Goal: Book appointment/travel/reservation: Book appointment/travel/reservation

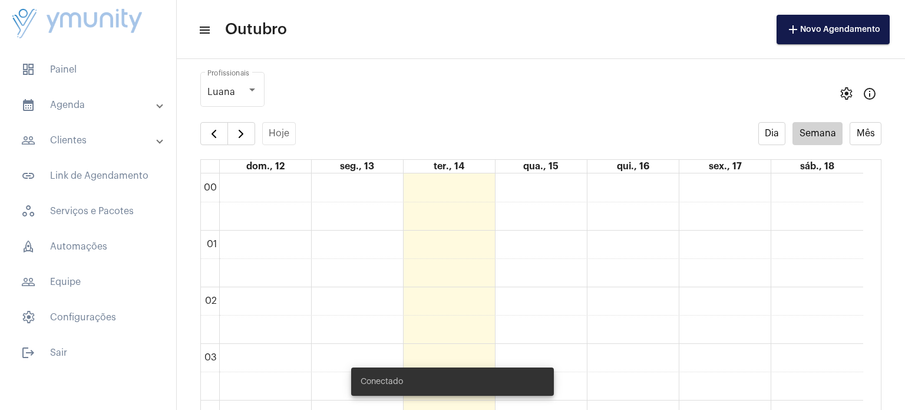
scroll to position [339, 0]
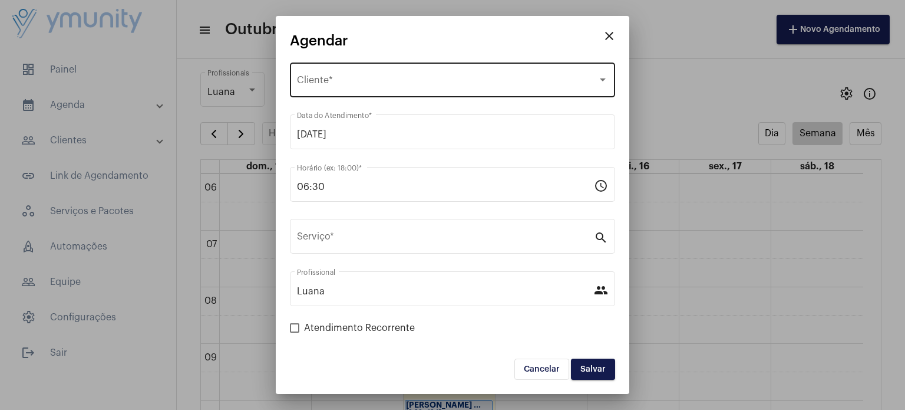
click at [338, 71] on div "Selecione o Cliente Cliente *" at bounding box center [452, 78] width 311 height 37
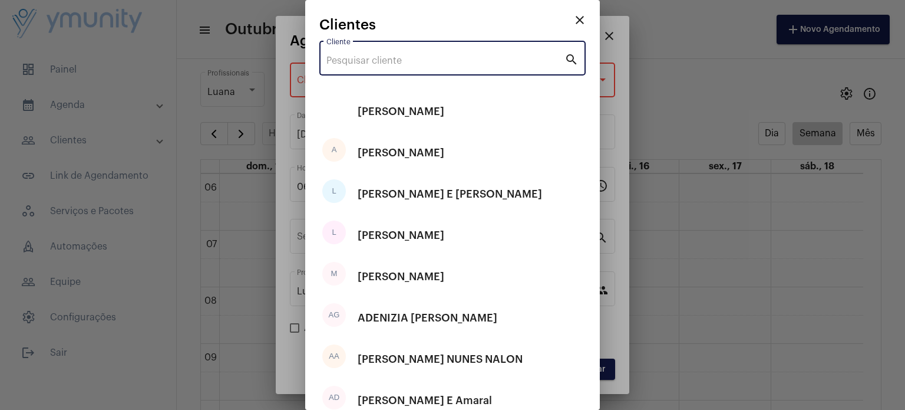
click at [392, 58] on input "Cliente" at bounding box center [445, 60] width 238 height 11
paste input "[PERSON_NAME]"
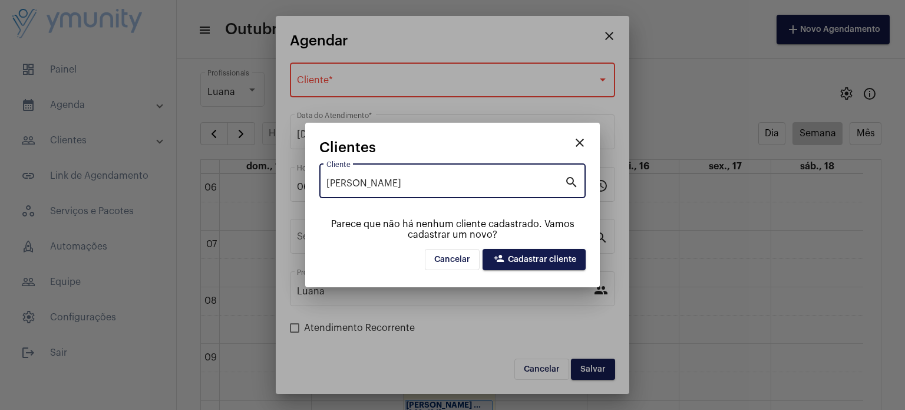
type input "[PERSON_NAME]"
click at [567, 263] on span "person_add Cadastrar cliente" at bounding box center [534, 259] width 84 height 8
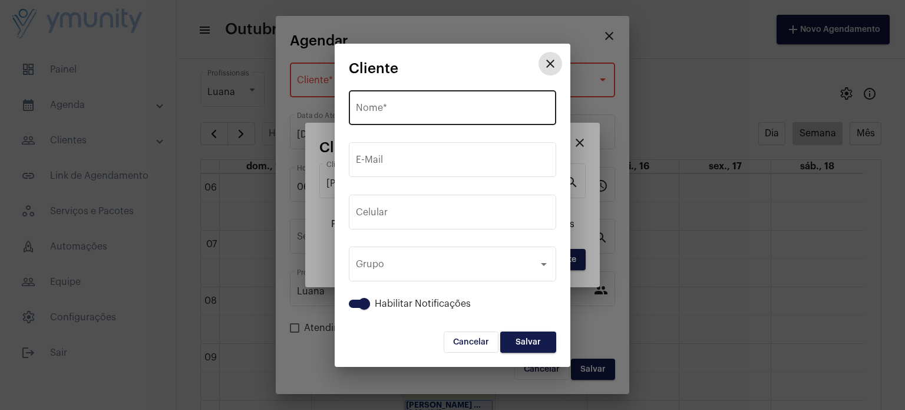
click at [450, 115] on div "Nome *" at bounding box center [452, 106] width 193 height 37
paste input "[PERSON_NAME]"
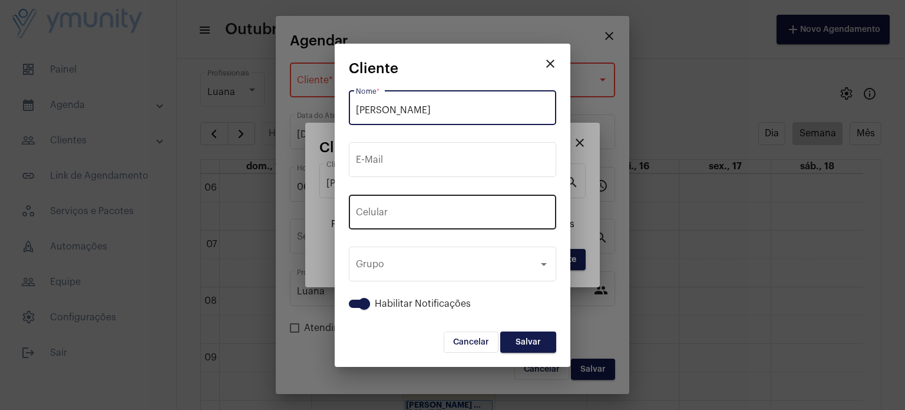
type input "[PERSON_NAME]"
click at [415, 200] on div "+55 Celular" at bounding box center [452, 210] width 193 height 37
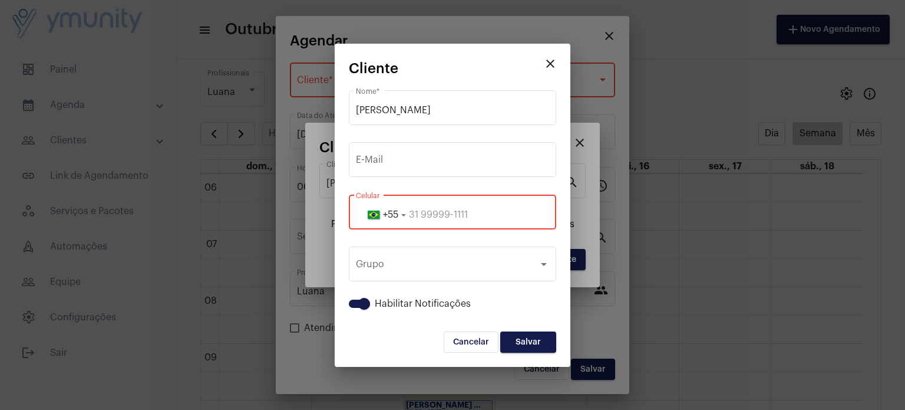
paste input "33991118466"
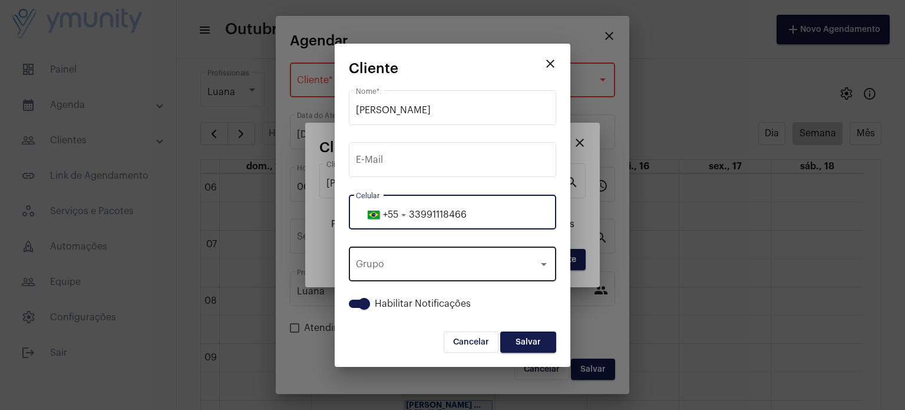
type input "33991118466"
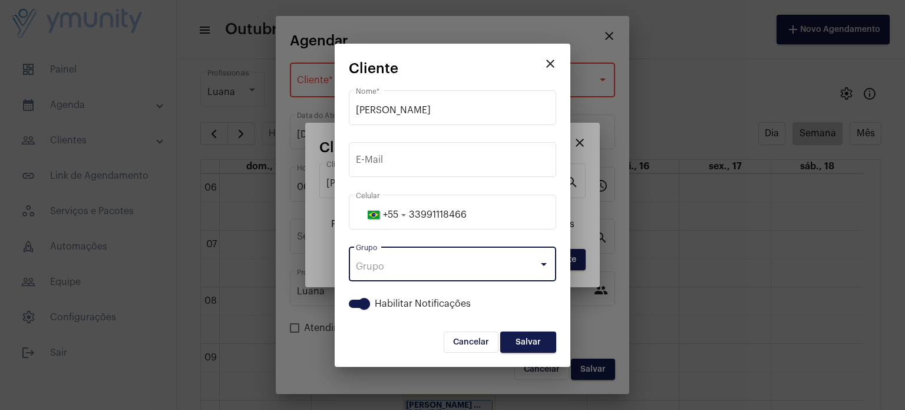
click at [505, 266] on div "Grupo" at bounding box center [447, 266] width 183 height 11
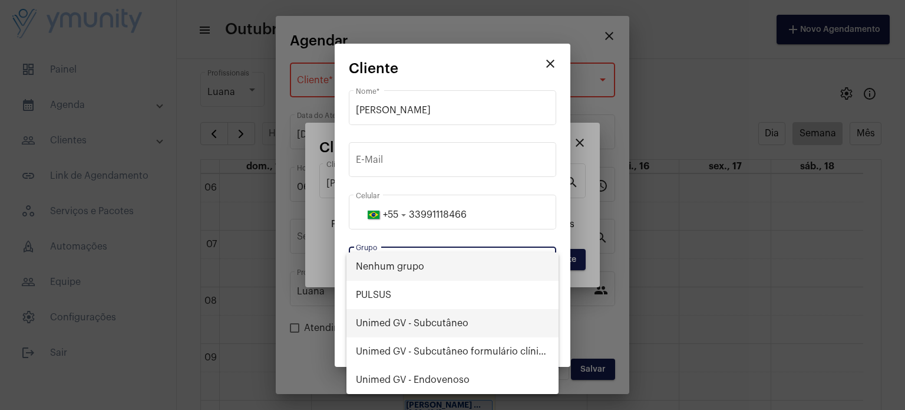
click at [441, 327] on span "Unimed GV - Subcutâneo" at bounding box center [452, 323] width 193 height 28
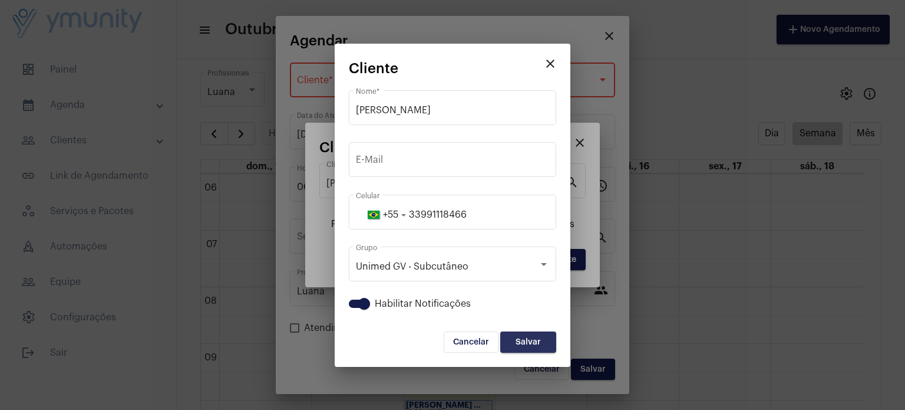
click at [537, 339] on span "Salvar" at bounding box center [528, 342] width 25 height 8
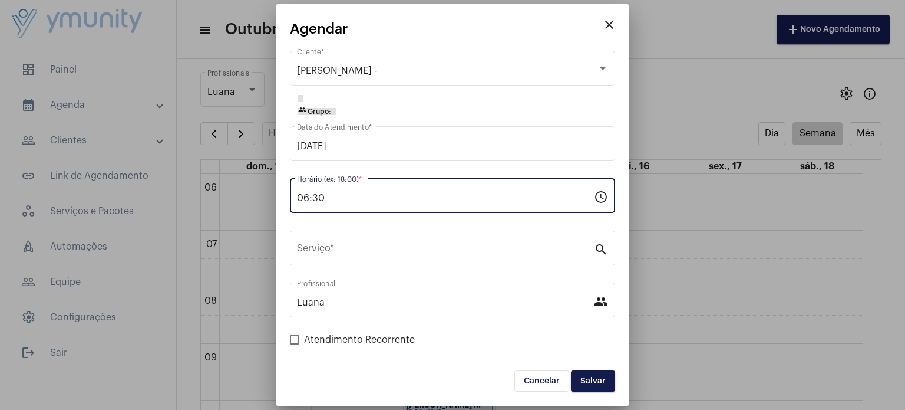
click at [450, 193] on input "06:30" at bounding box center [445, 198] width 297 height 11
type input "0"
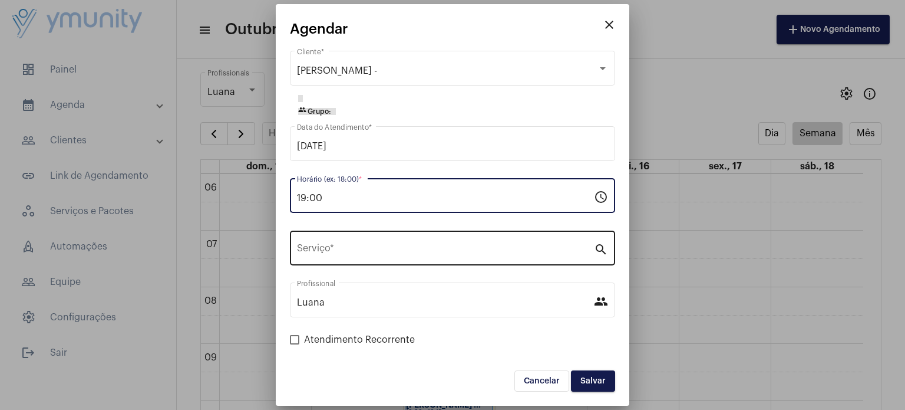
type input "19:00"
click at [450, 237] on div "Serviço *" at bounding box center [445, 246] width 297 height 37
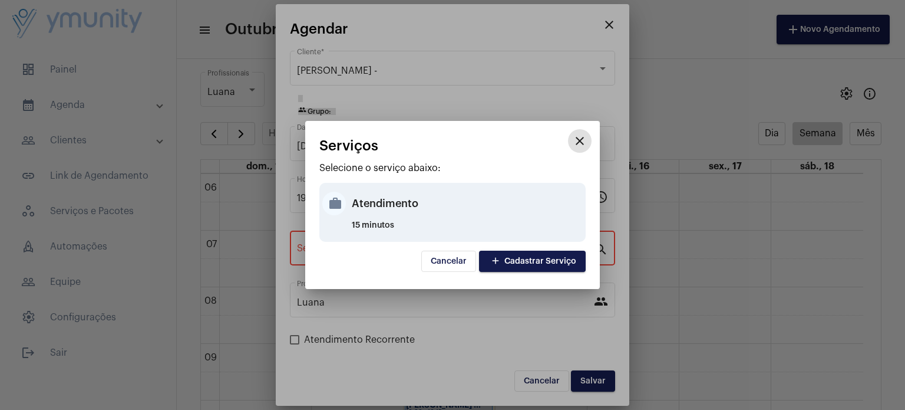
click at [404, 211] on div "Atendimento" at bounding box center [467, 203] width 231 height 35
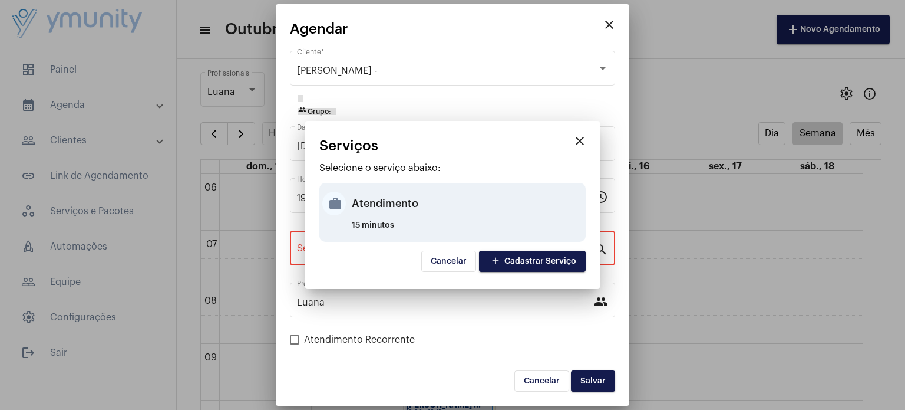
type input "Atendimento"
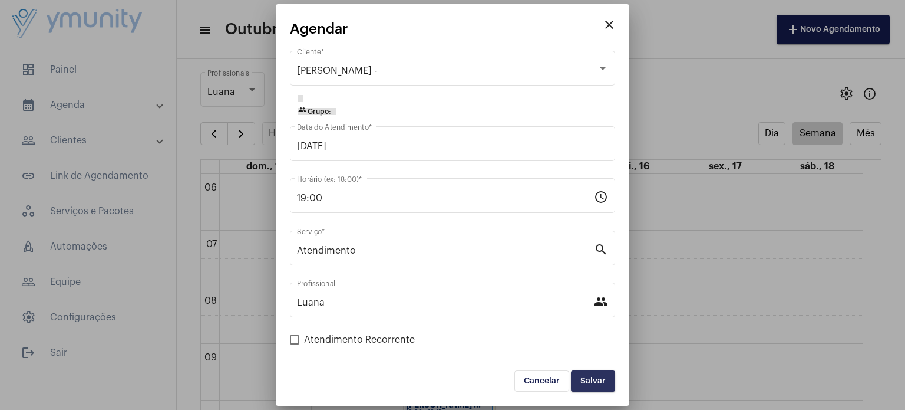
click at [592, 385] on button "Salvar" at bounding box center [593, 380] width 44 height 21
